Goal: Task Accomplishment & Management: Use online tool/utility

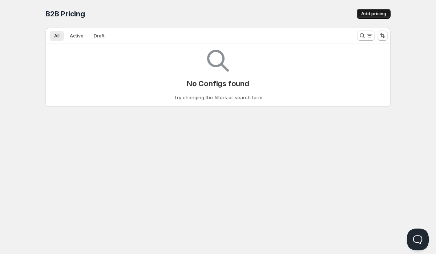
click at [363, 14] on span "Add pricing" at bounding box center [373, 14] width 25 height 6
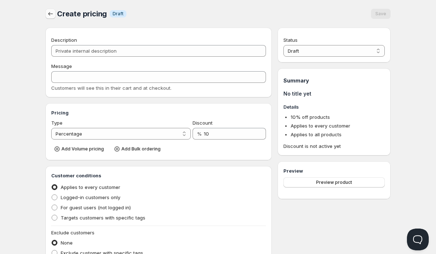
click at [49, 13] on icon "button" at bounding box center [50, 13] width 7 height 7
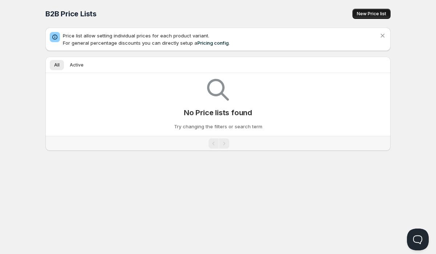
click at [363, 14] on span "New Price list" at bounding box center [370, 14] width 29 height 6
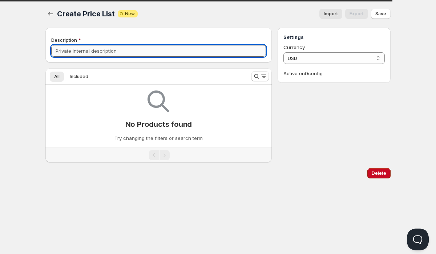
click at [90, 50] on input "Description" at bounding box center [158, 51] width 215 height 12
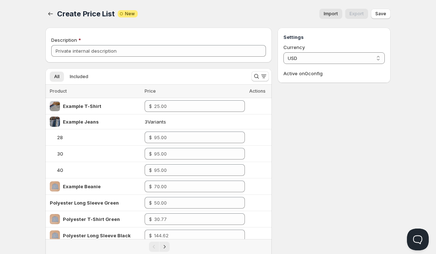
click at [333, 13] on span "Import" at bounding box center [330, 14] width 14 height 6
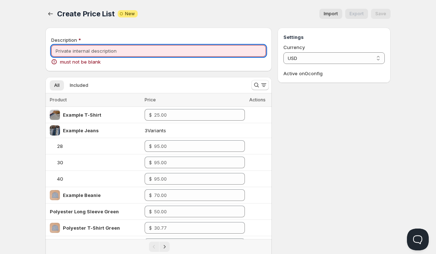
click at [162, 49] on input "Description" at bounding box center [158, 51] width 215 height 12
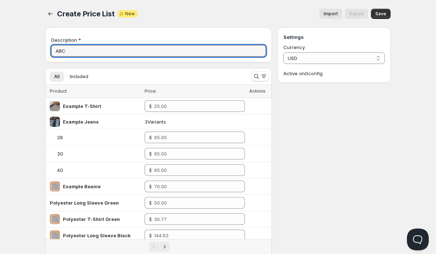
type input "ABC"
click at [337, 12] on span "Import" at bounding box center [330, 14] width 14 height 6
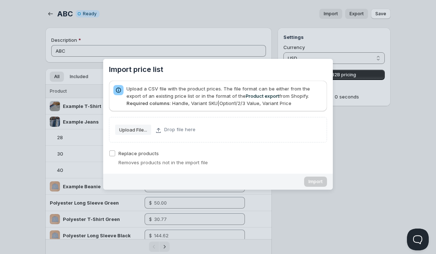
click at [373, 136] on div "Import price list" at bounding box center [218, 127] width 436 height 254
